Goal: Entertainment & Leisure: Consume media (video, audio)

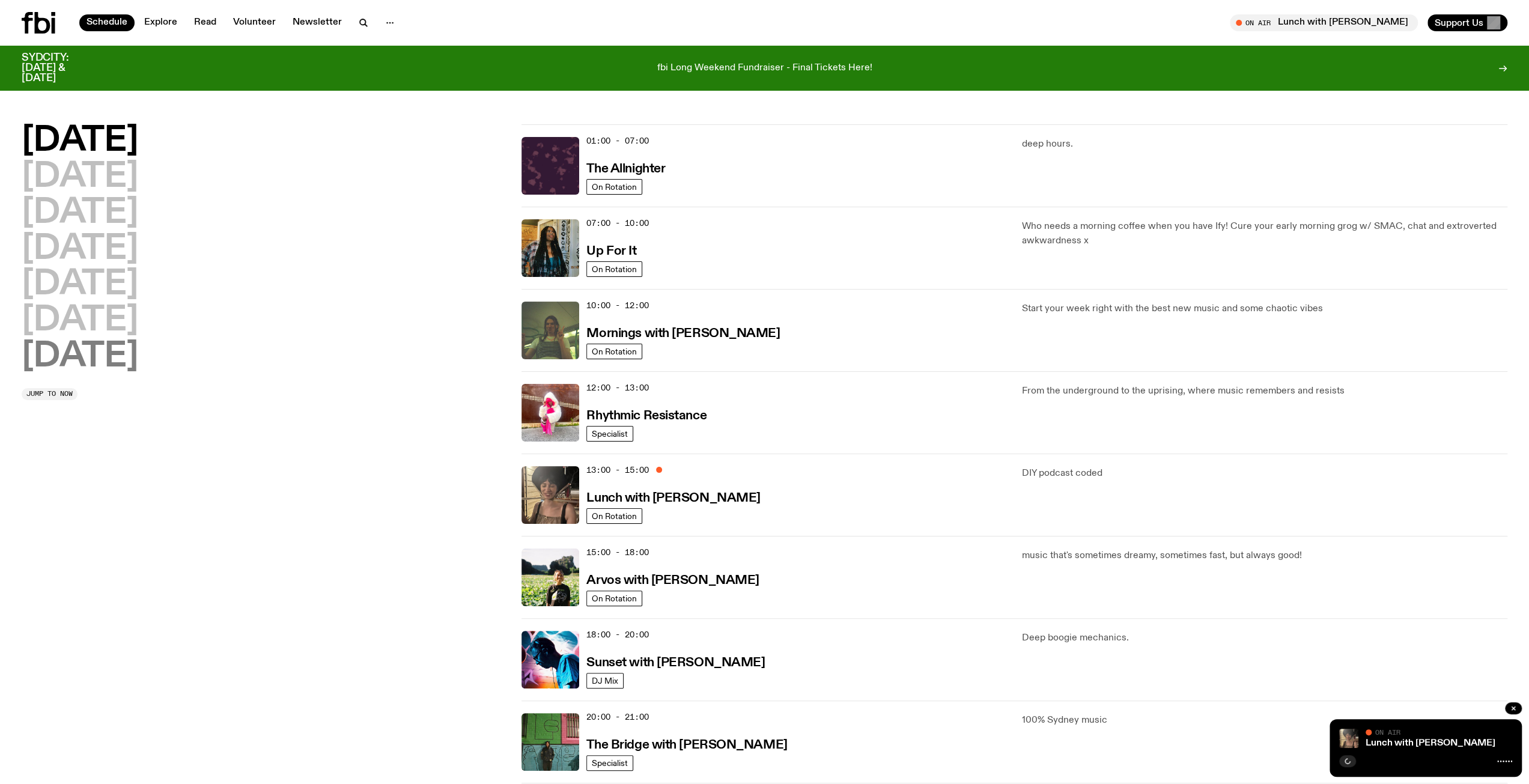
click at [137, 340] on h2 "[DATE]" at bounding box center [80, 356] width 117 height 34
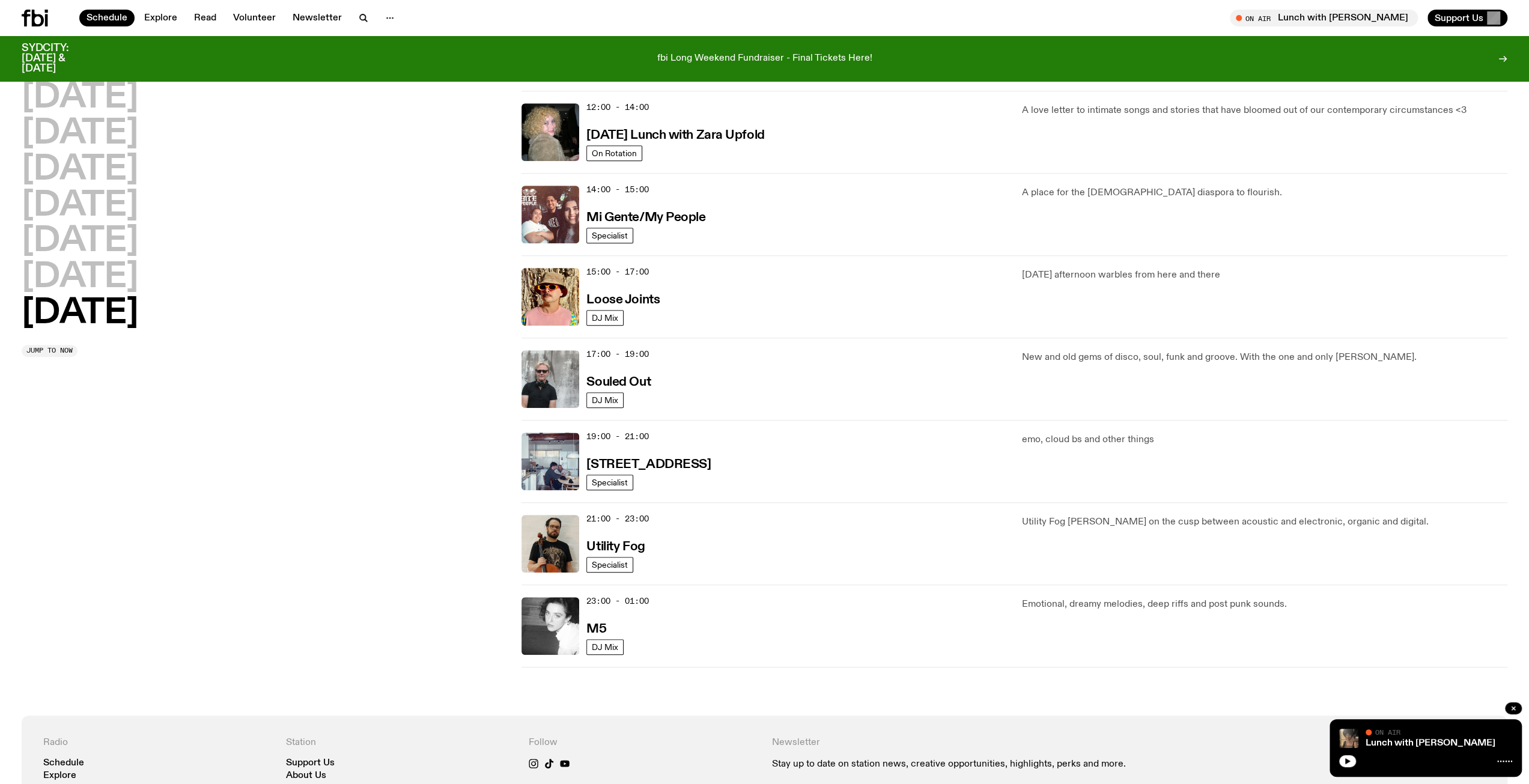
scroll to position [514, 0]
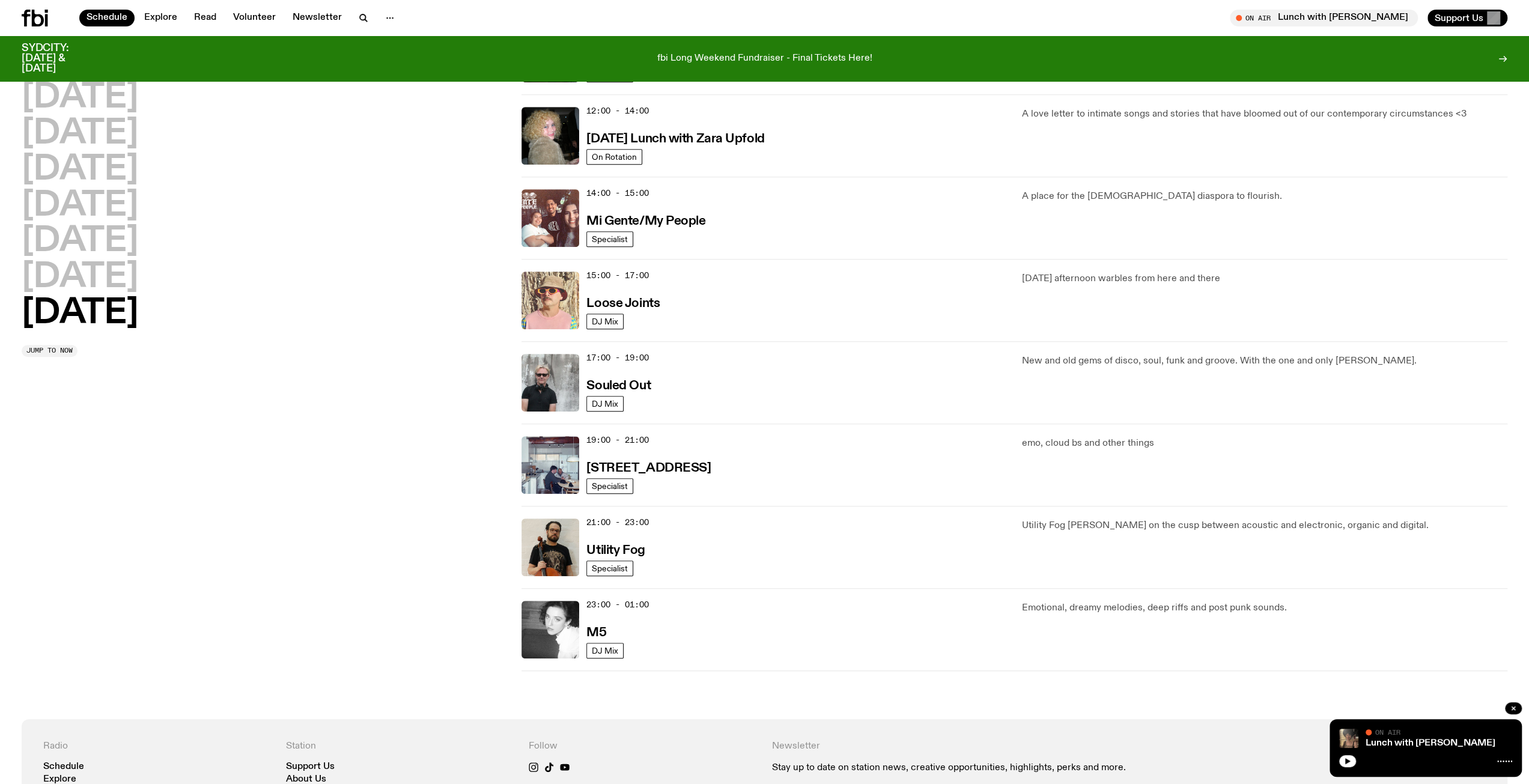
click at [561, 292] on img at bounding box center [549, 299] width 58 height 58
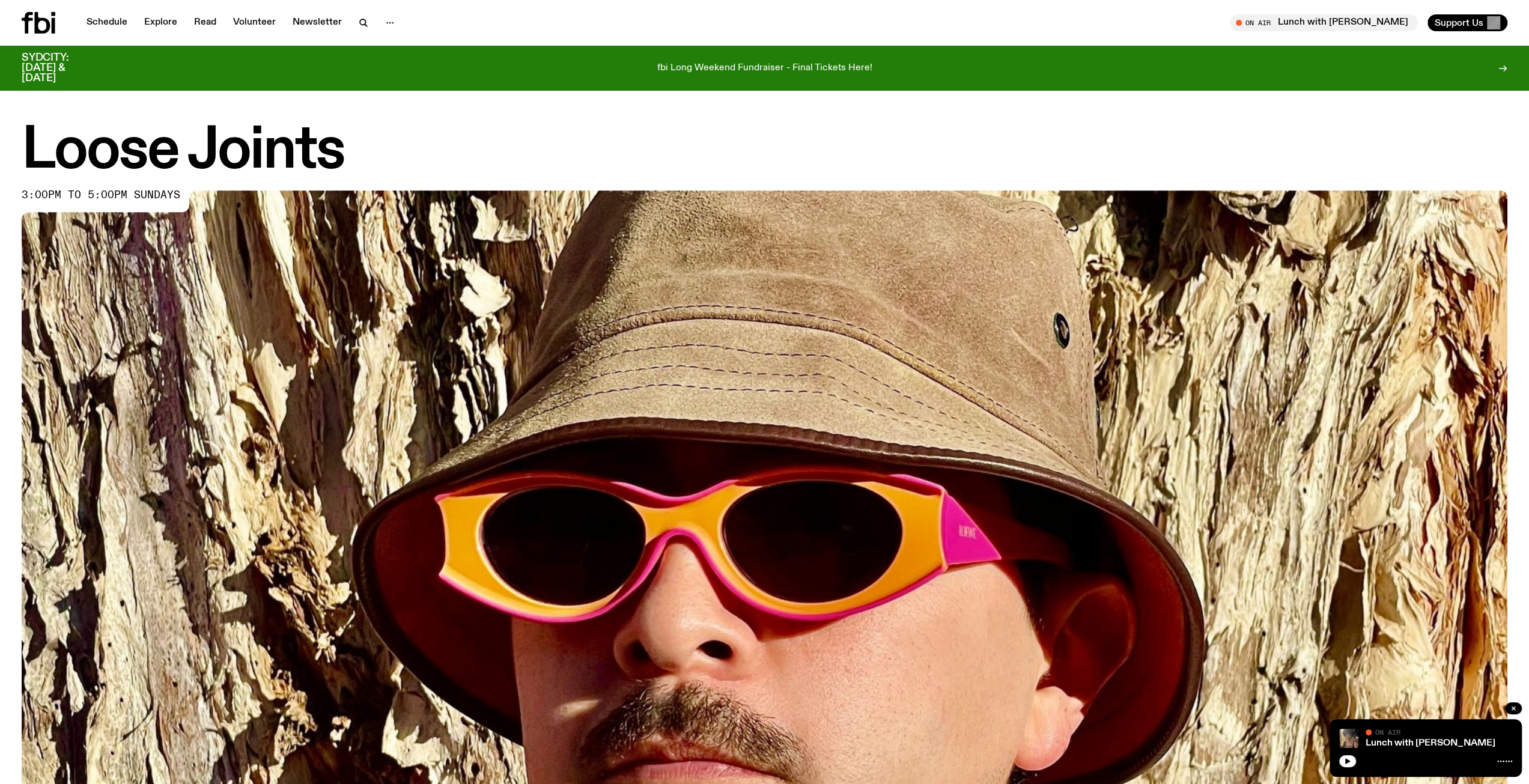
click at [874, 709] on img at bounding box center [764, 608] width 1486 height 835
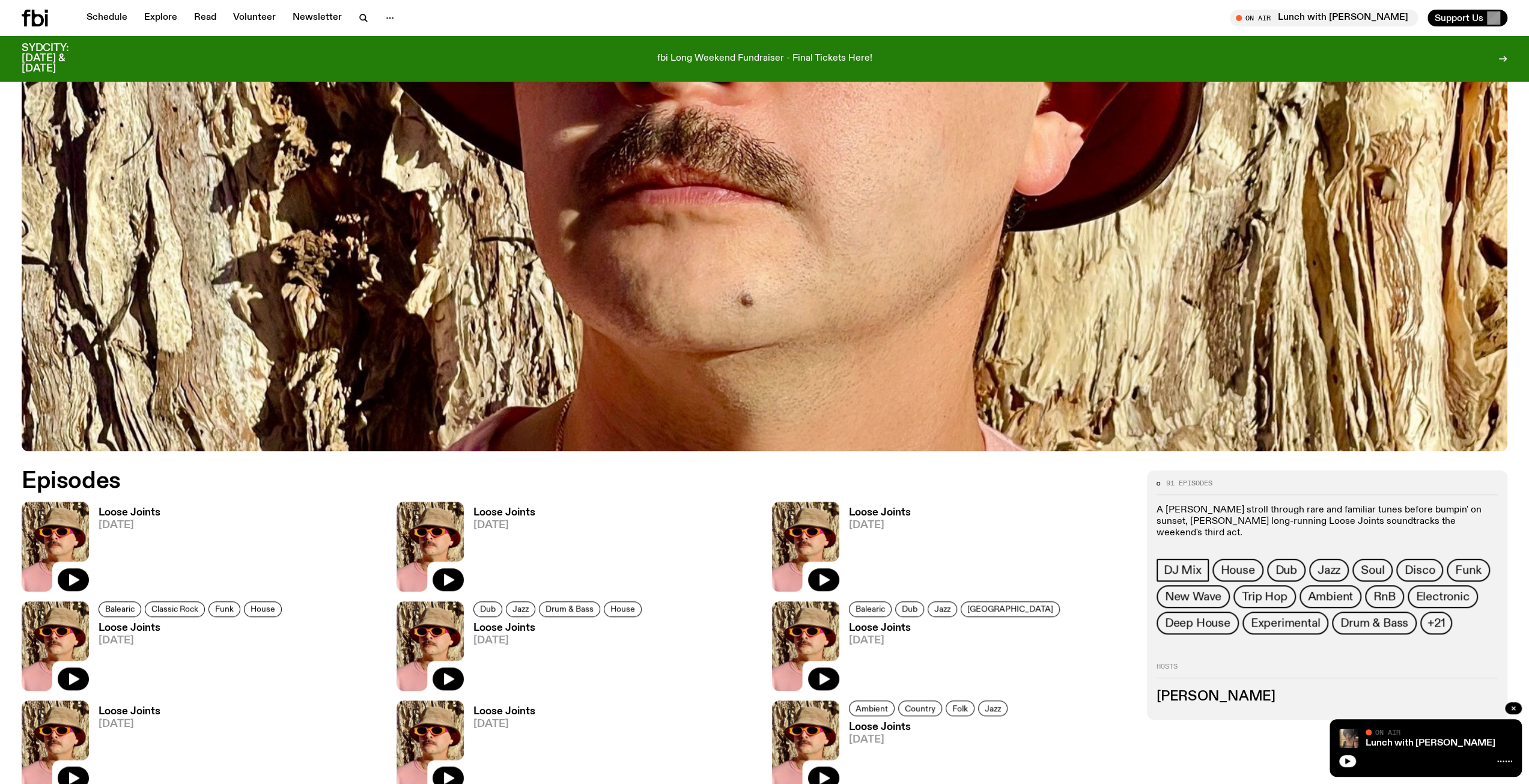
scroll to position [592, 0]
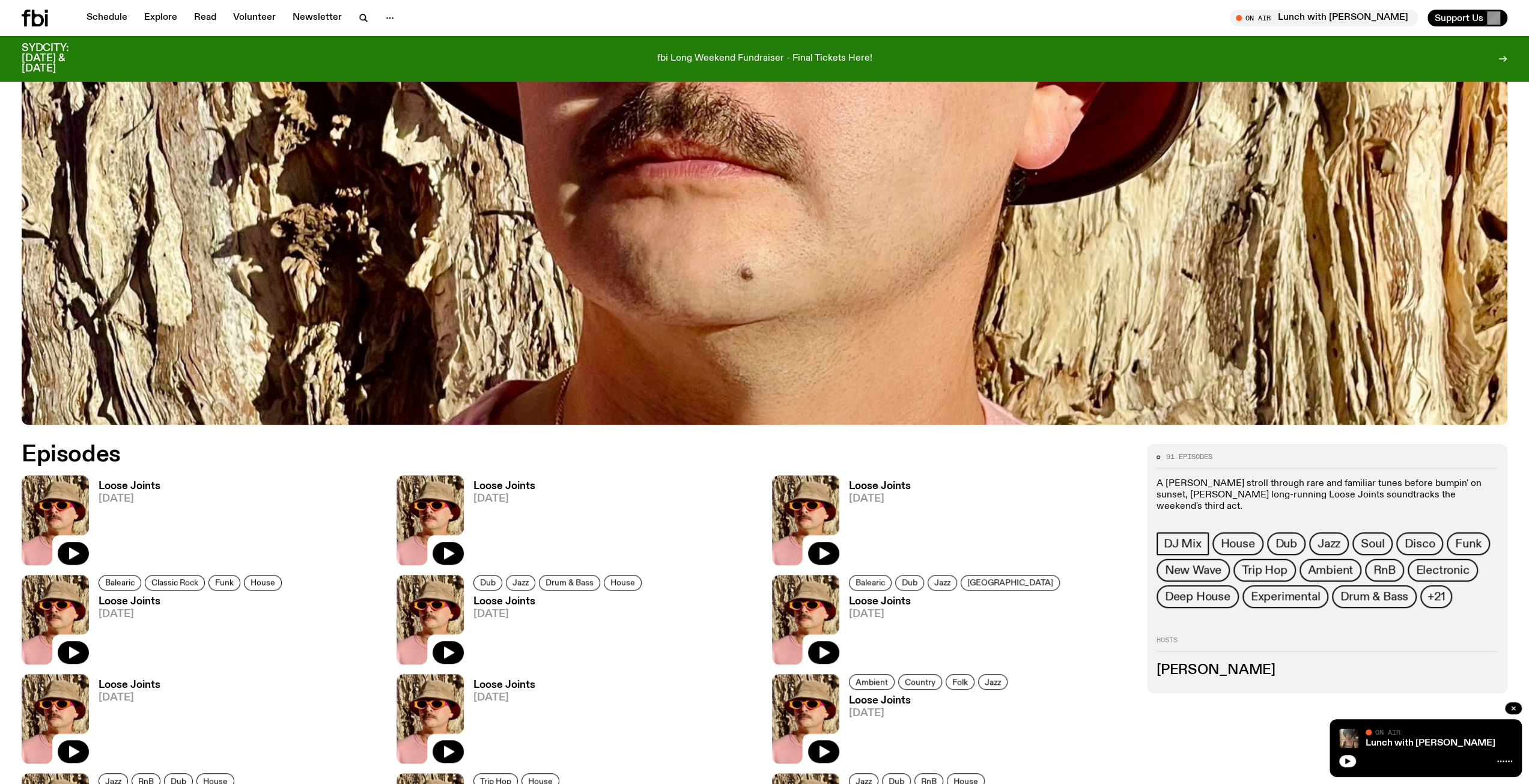
click at [47, 493] on img at bounding box center [54, 520] width 67 height 90
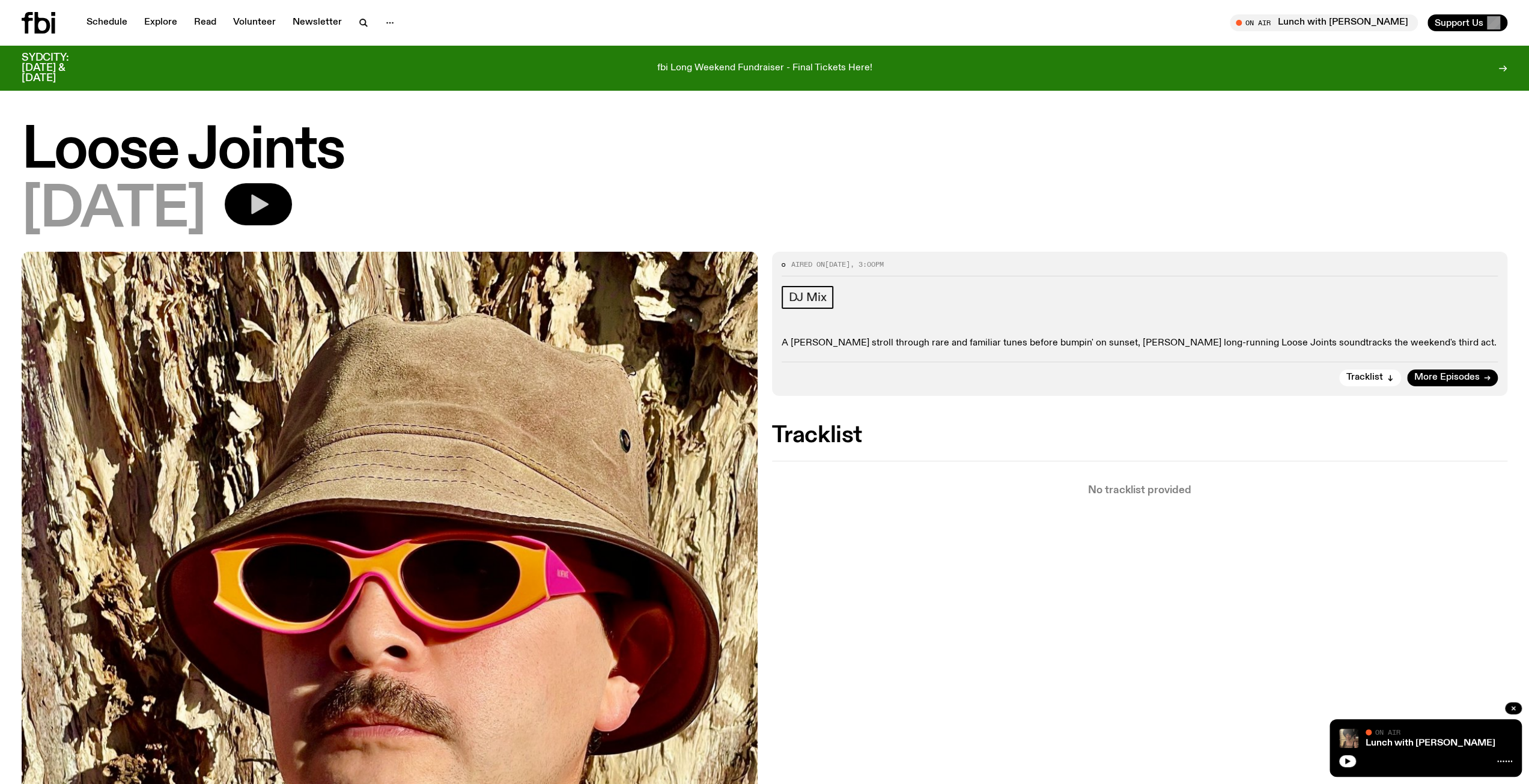
click at [270, 193] on icon "button" at bounding box center [258, 204] width 24 height 24
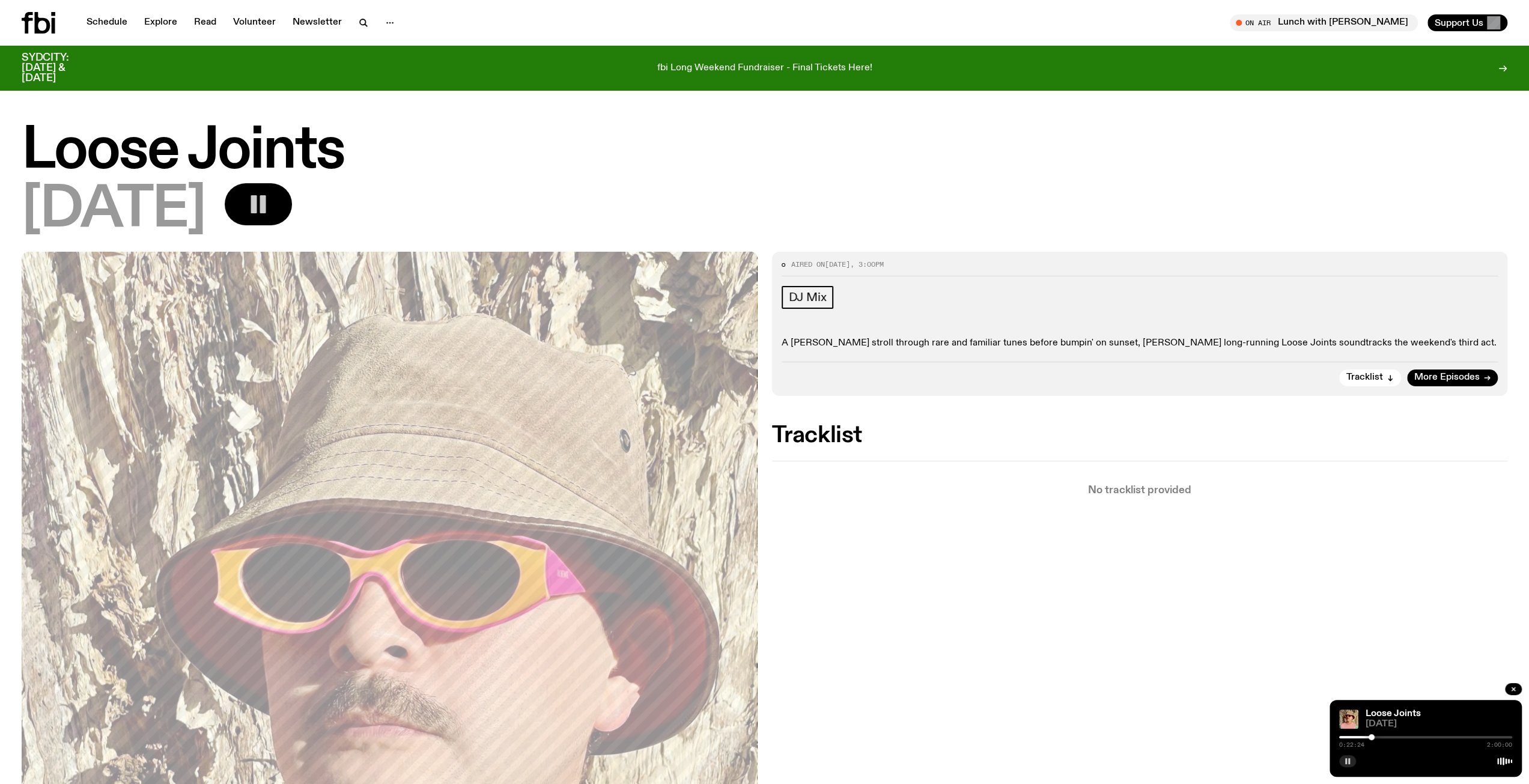
click at [1347, 759] on icon "button" at bounding box center [1347, 760] width 7 height 7
